Goal: Complete application form

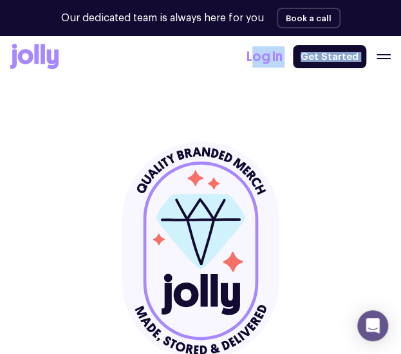
drag, startPoint x: 1, startPoint y: 77, endPoint x: -413, endPoint y: 98, distance: 415.0
click at [0, 98] on html "Our dedicated team is always here for you Book a call Our dedicated team is alw…" at bounding box center [200, 177] width 401 height 354
click at [0, 149] on header "Get a sample Here’s something we prepared earlier! We’ll send you a handful of …" at bounding box center [200, 284] width 401 height 496
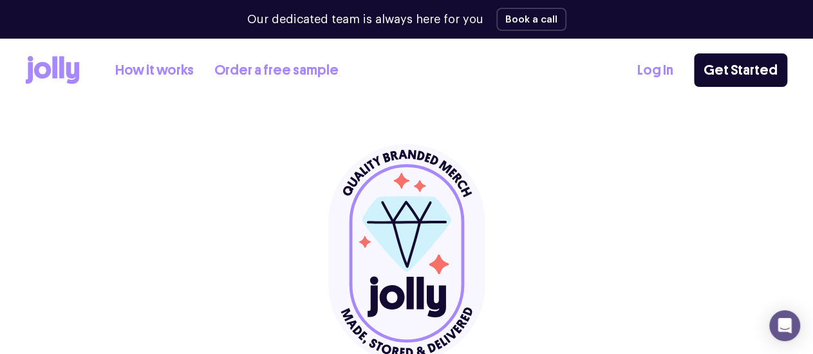
click at [161, 73] on link "How it works" at bounding box center [154, 70] width 79 height 21
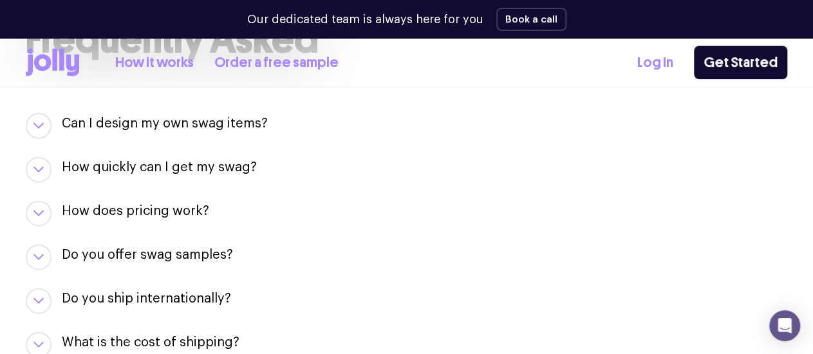
scroll to position [1390, 0]
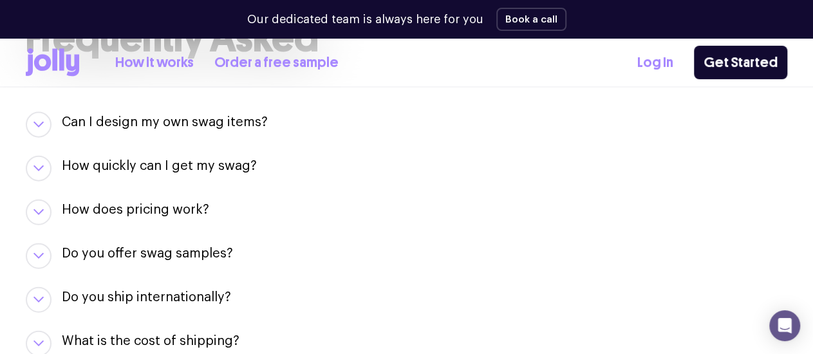
click at [61, 204] on div "How does pricing work? We keep things simple! You pay for the swag items you se…" at bounding box center [406, 213] width 761 height 26
click at [35, 221] on button "button" at bounding box center [39, 213] width 26 height 26
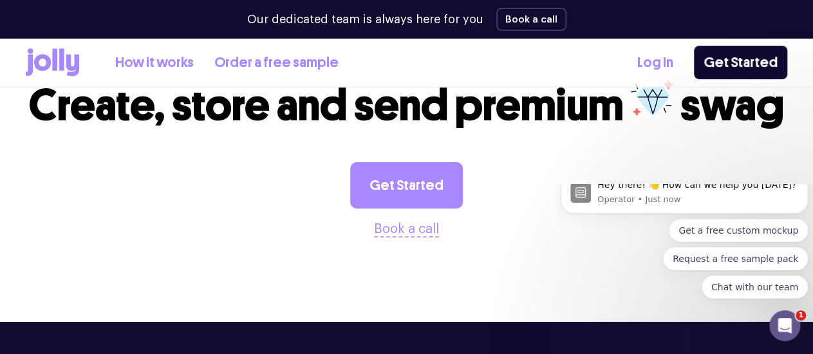
scroll to position [2197, 0]
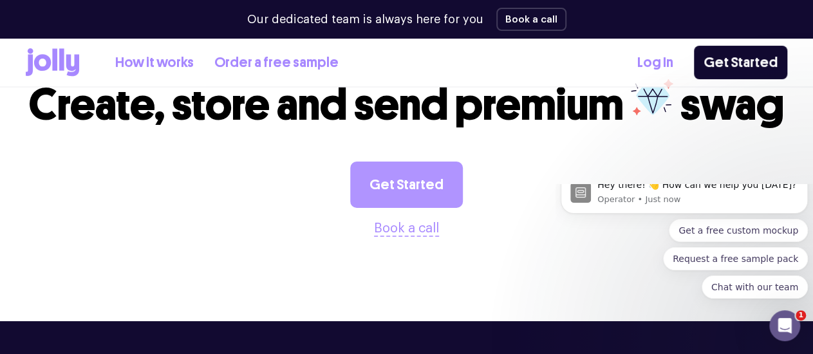
click at [401, 186] on link "Get Started" at bounding box center [406, 185] width 113 height 46
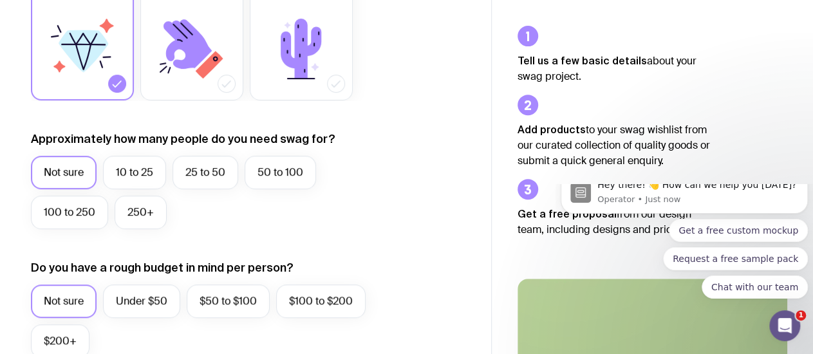
scroll to position [281, 0]
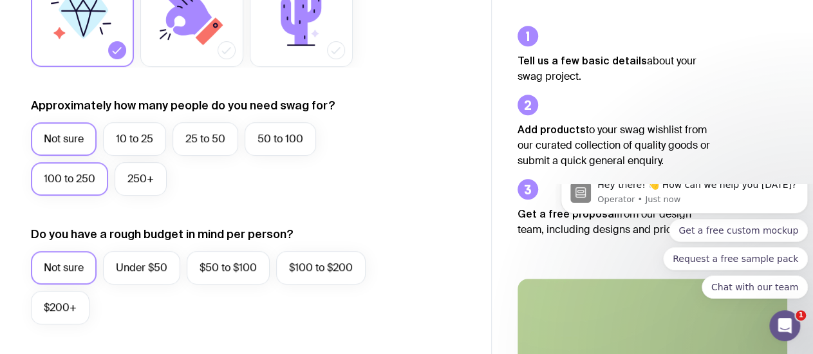
click at [90, 178] on label "100 to 250" at bounding box center [69, 178] width 77 height 33
click at [0, 0] on input "100 to 250" at bounding box center [0, 0] width 0 height 0
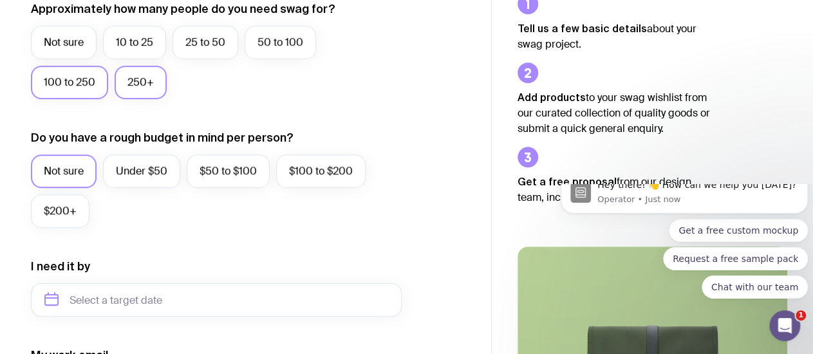
scroll to position [378, 0]
click at [159, 176] on label "Under $50" at bounding box center [141, 170] width 77 height 33
click at [0, 0] on input "Under $50" at bounding box center [0, 0] width 0 height 0
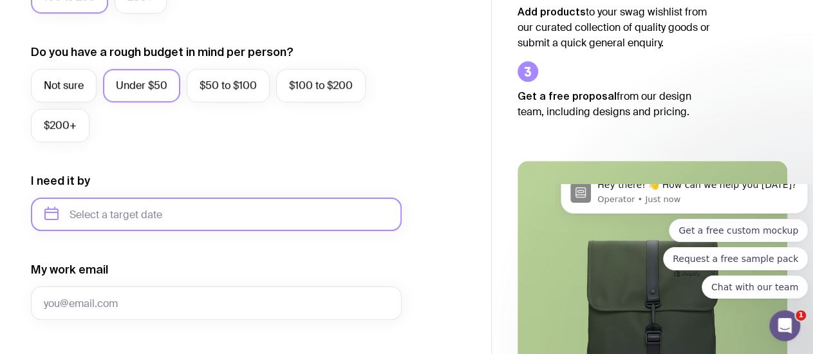
scroll to position [463, 0]
click at [153, 226] on input "text" at bounding box center [216, 213] width 371 height 33
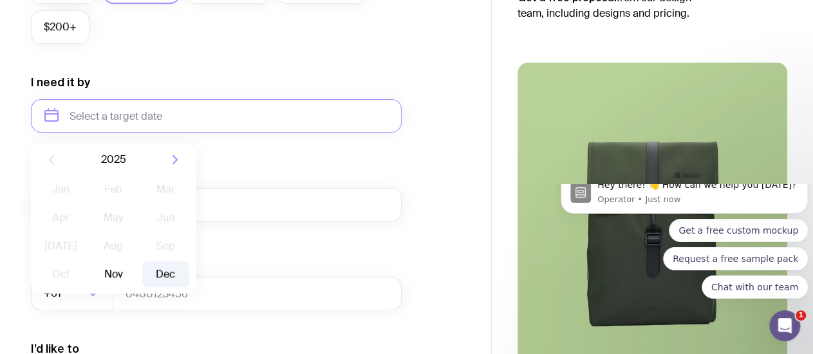
click at [165, 275] on button "Dec" at bounding box center [165, 274] width 47 height 26
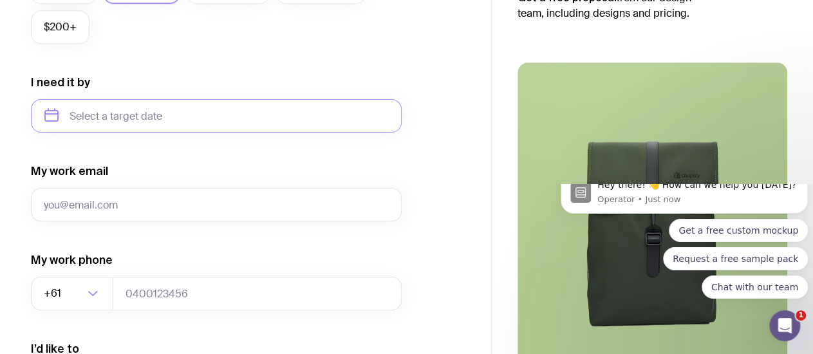
type input "[DATE]"
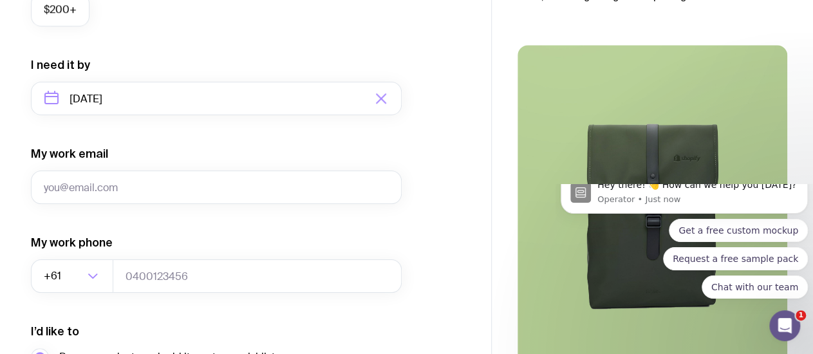
scroll to position [580, 0]
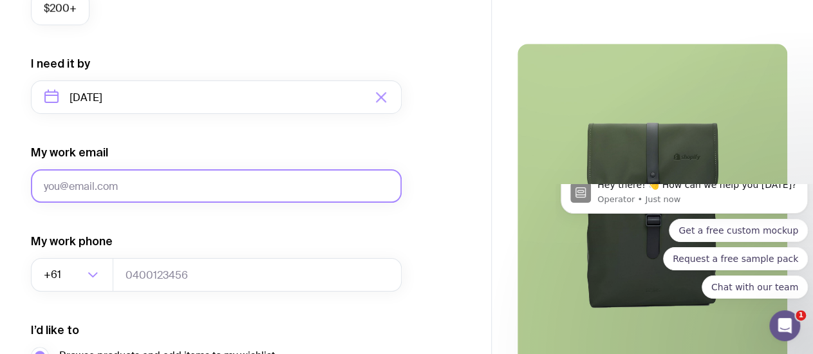
click at [140, 176] on input "My work email" at bounding box center [216, 185] width 371 height 33
type input "[EMAIL_ADDRESS][DOMAIN_NAME]"
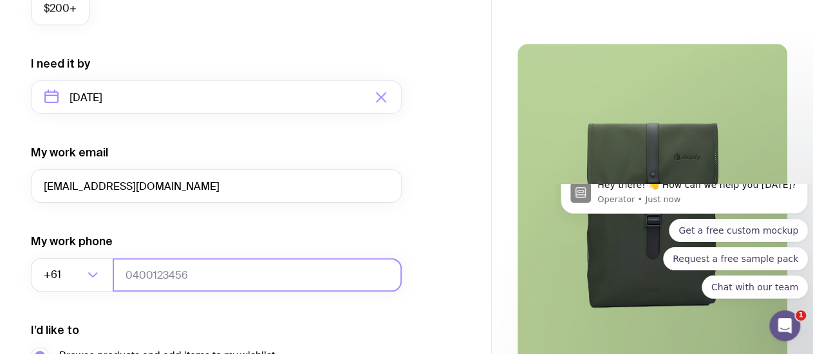
click at [151, 272] on input "tel" at bounding box center [257, 274] width 289 height 33
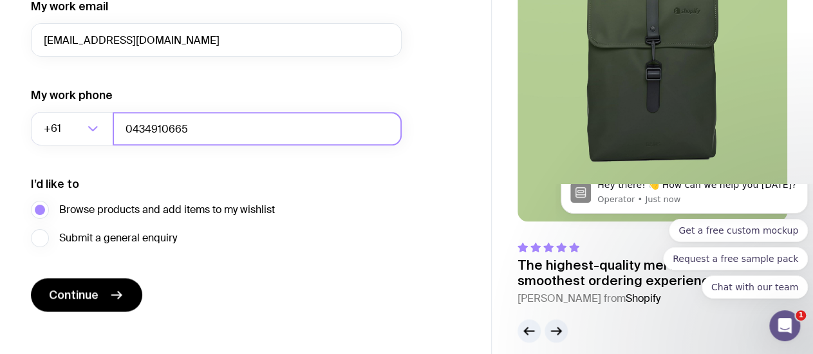
scroll to position [727, 0]
type input "0434910665"
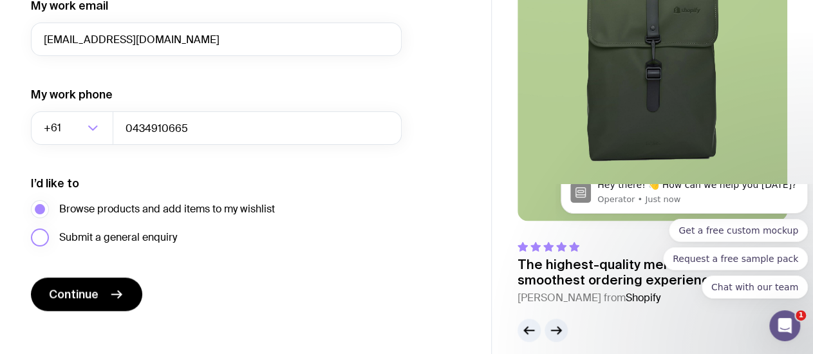
click at [45, 236] on label "Submit a general enquiry" at bounding box center [104, 237] width 146 height 18
click at [0, 0] on input "Submit a general enquiry" at bounding box center [0, 0] width 0 height 0
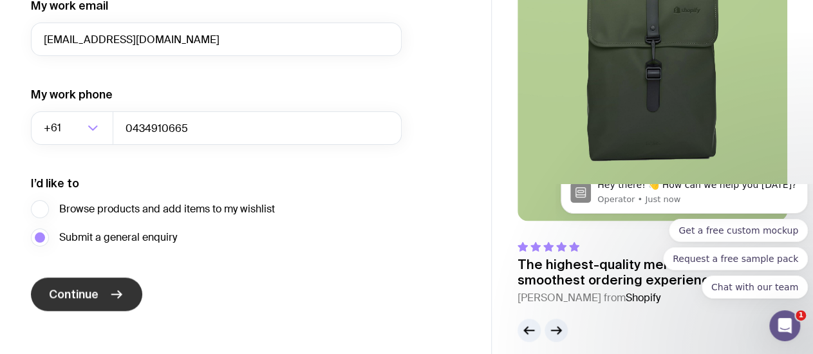
click at [71, 295] on span "Continue" at bounding box center [74, 293] width 50 height 15
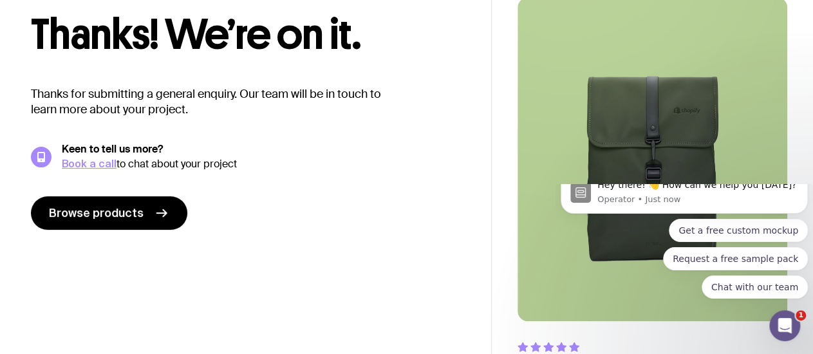
scroll to position [64, 0]
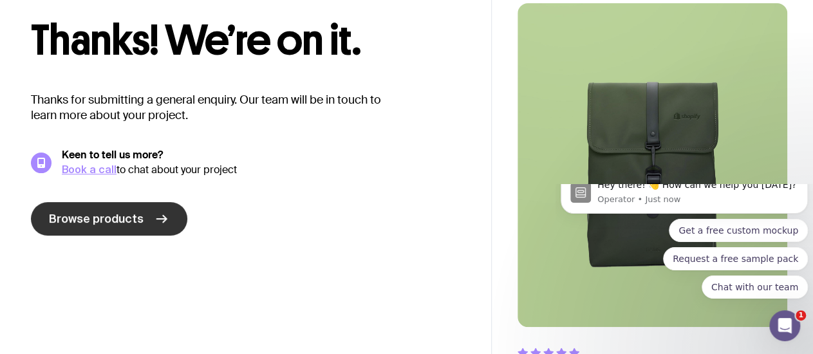
click at [156, 209] on link "Browse products" at bounding box center [109, 218] width 156 height 33
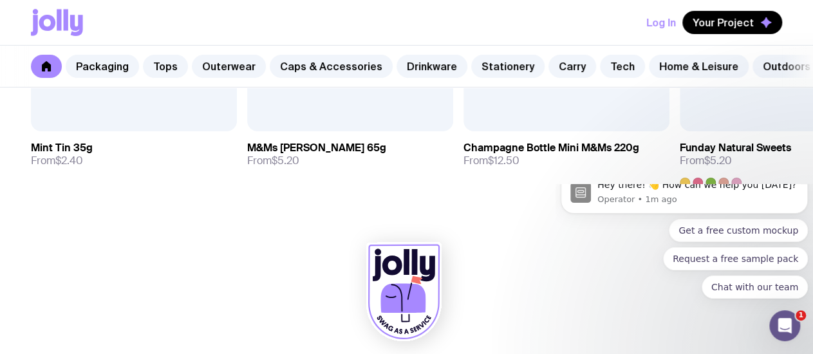
scroll to position [4660, 0]
